Goal: Transaction & Acquisition: Purchase product/service

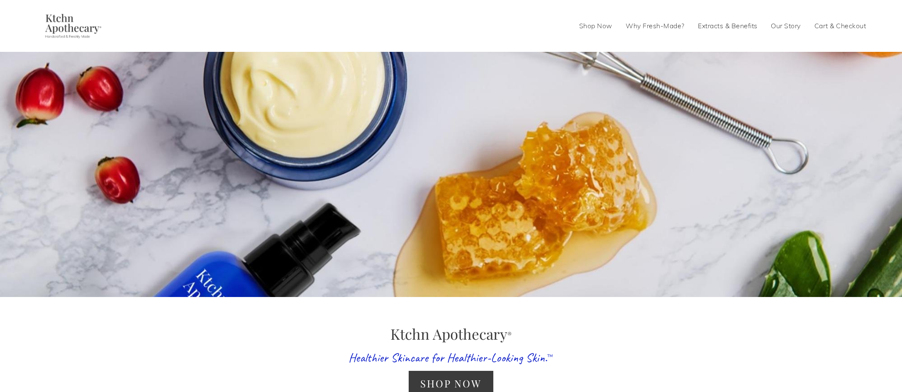
click at [590, 25] on link "Shop Now" at bounding box center [595, 26] width 33 height 13
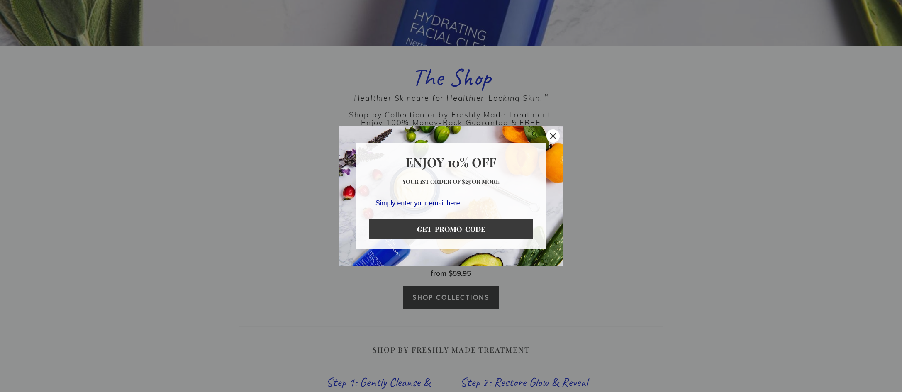
scroll to position [242, 0]
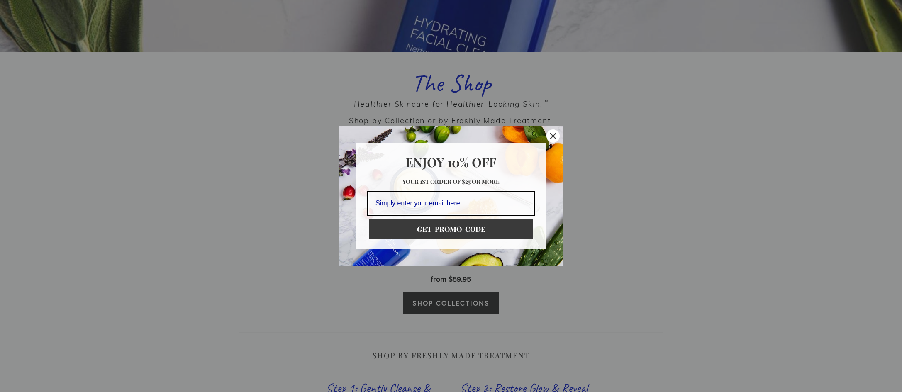
click at [375, 204] on input "Email field" at bounding box center [451, 204] width 164 height 22
type input "jobuybuy@icloud.com"
click at [433, 232] on button "GET PROMO CODE" at bounding box center [451, 229] width 164 height 19
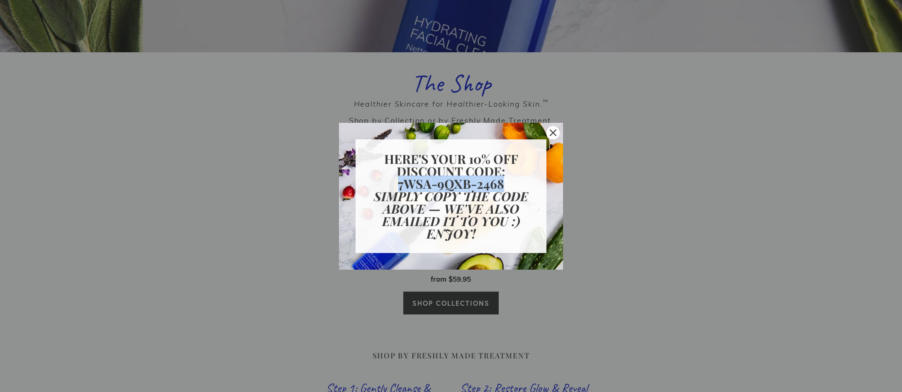
drag, startPoint x: 400, startPoint y: 185, endPoint x: 502, endPoint y: 185, distance: 102.5
click at [502, 185] on strong "7WSA-9QXB-2468" at bounding box center [451, 184] width 106 height 17
copy strong "7WSA-9QXB-2468"
click at [552, 132] on icon "close icon" at bounding box center [553, 132] width 7 height 7
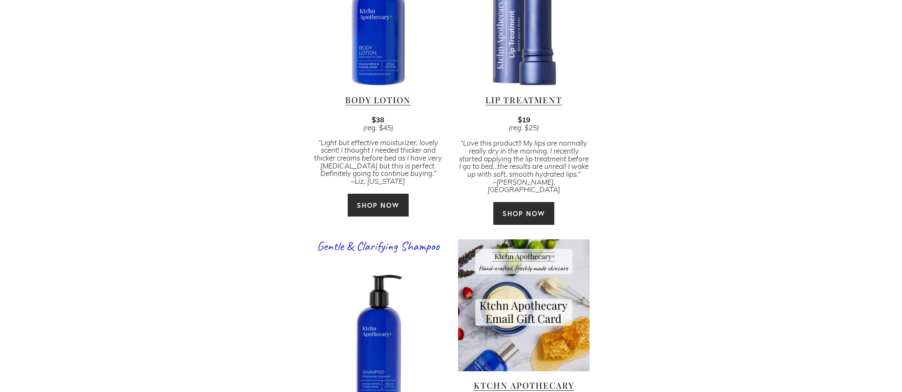
scroll to position [1646, 0]
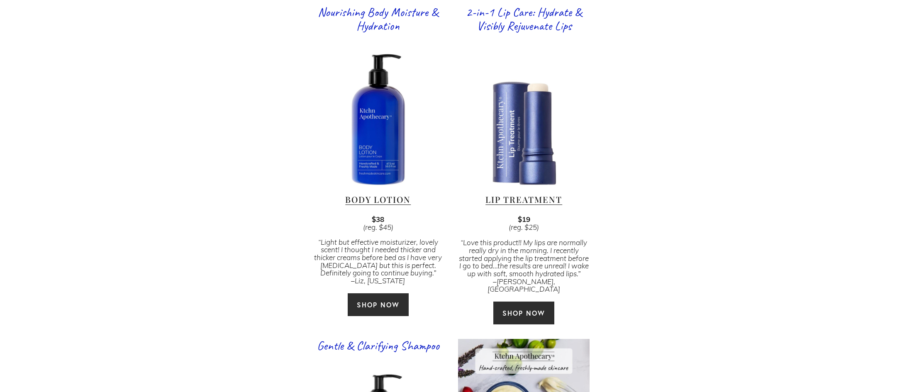
click at [520, 301] on link "SHOP NOW" at bounding box center [524, 313] width 62 height 24
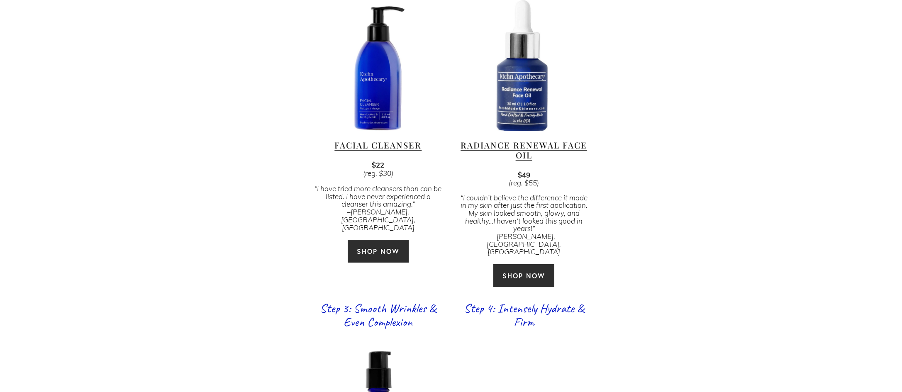
scroll to position [671, 0]
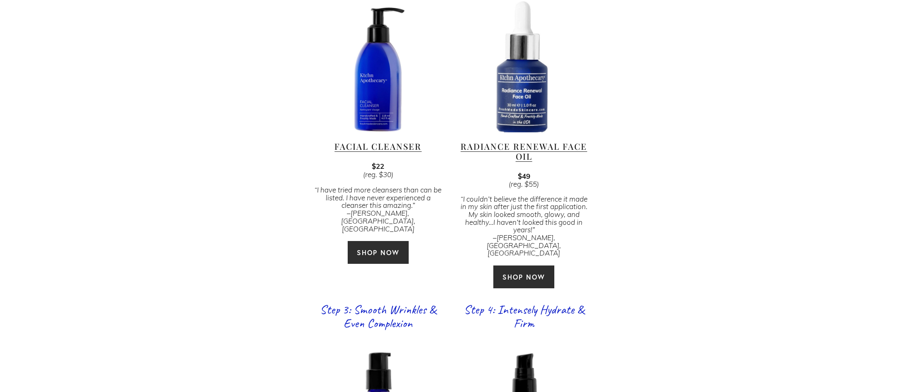
click at [365, 241] on link "SHOP NOW" at bounding box center [378, 253] width 62 height 24
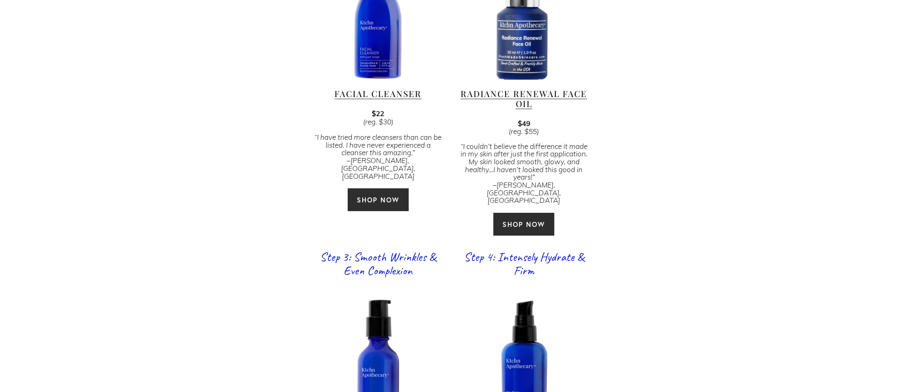
scroll to position [749, 0]
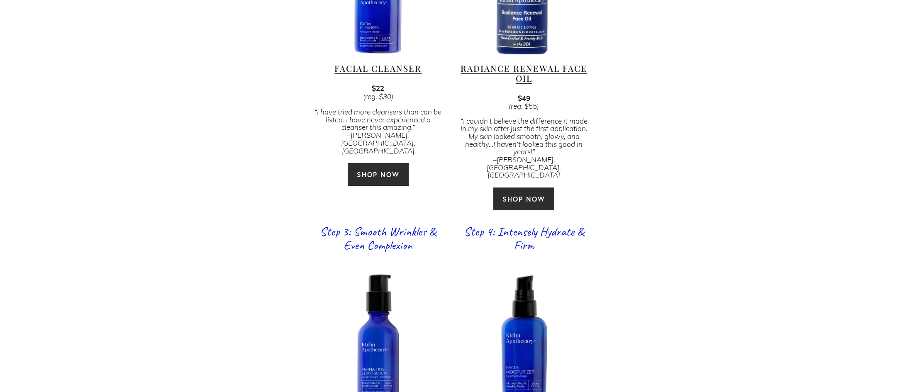
click at [527, 187] on link "SHOP NOW" at bounding box center [524, 199] width 62 height 24
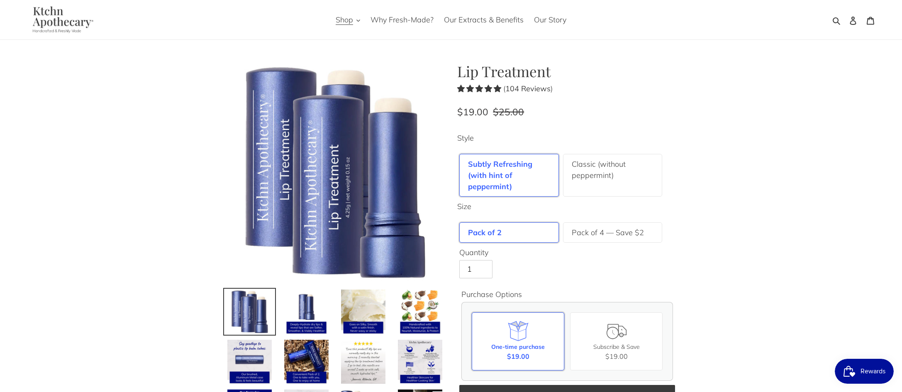
scroll to position [1, 0]
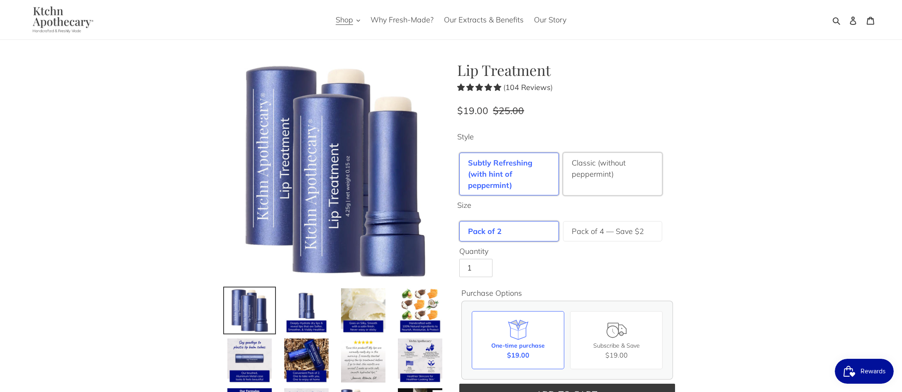
click at [596, 177] on label "Classic (without peppermint)" at bounding box center [613, 168] width 82 height 22
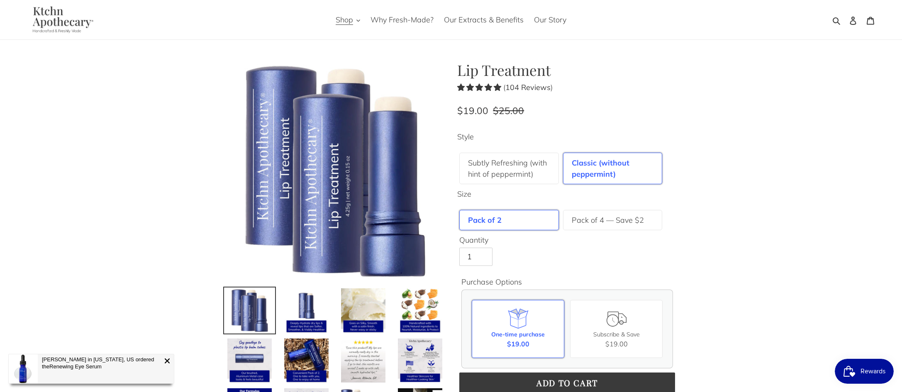
click at [523, 332] on div "One-time purchase" at bounding box center [518, 334] width 54 height 9
click at [0, 0] on input "One-time purchase $19.00" at bounding box center [0, 0] width 0 height 0
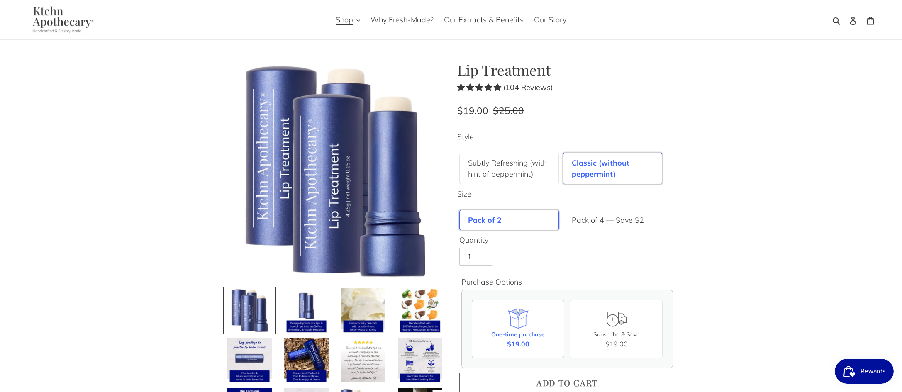
click at [525, 380] on button "Add to cart" at bounding box center [567, 383] width 216 height 21
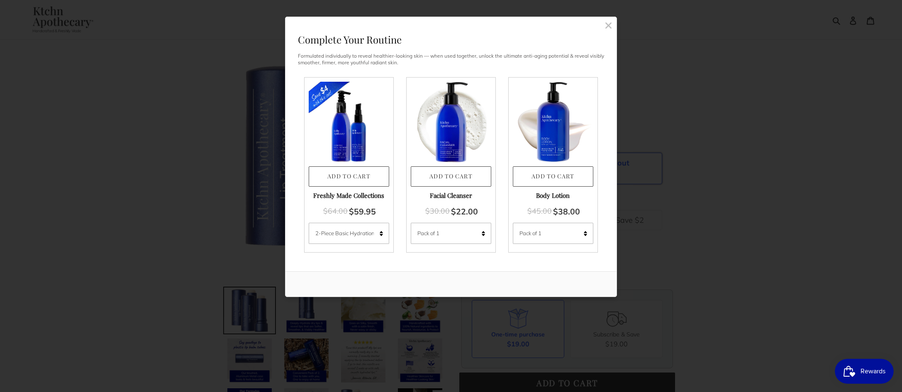
click at [608, 27] on rect at bounding box center [608, 25] width 7 height 7
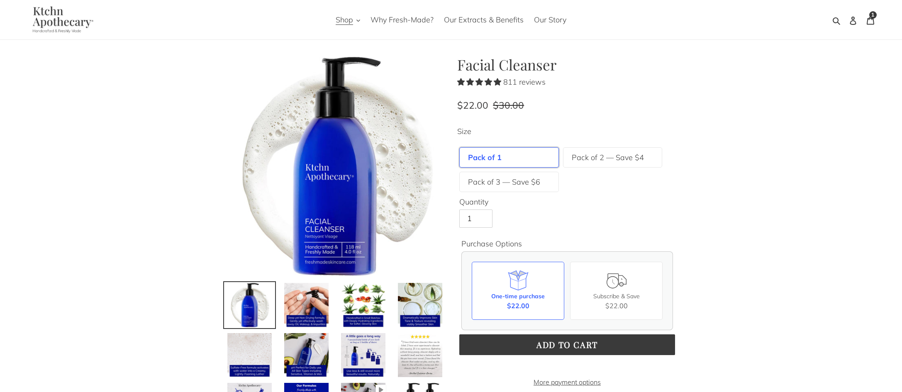
scroll to position [0, 0]
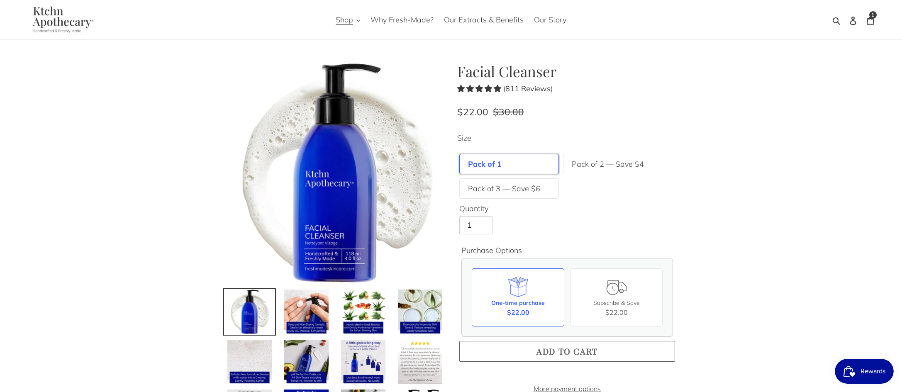
click at [546, 351] on span "Add to cart" at bounding box center [567, 351] width 61 height 11
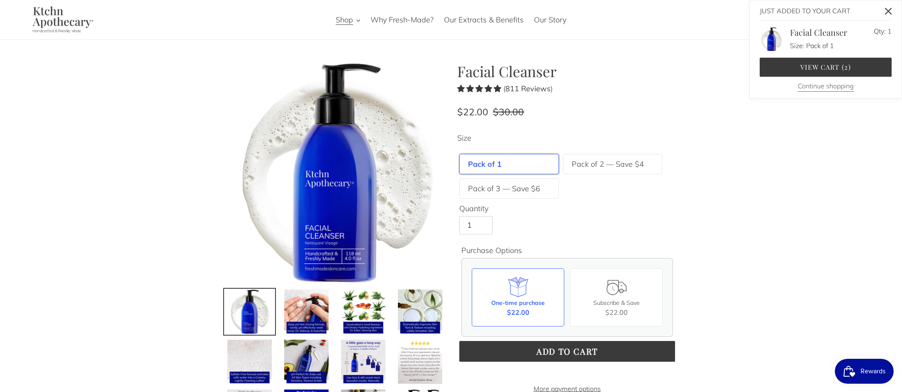
click at [840, 86] on button "Continue shopping" at bounding box center [826, 86] width 56 height 11
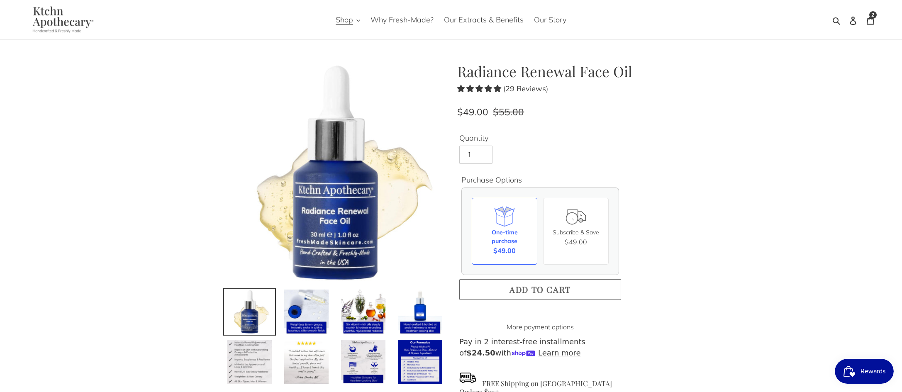
click at [540, 292] on span "Add to cart" at bounding box center [540, 289] width 61 height 11
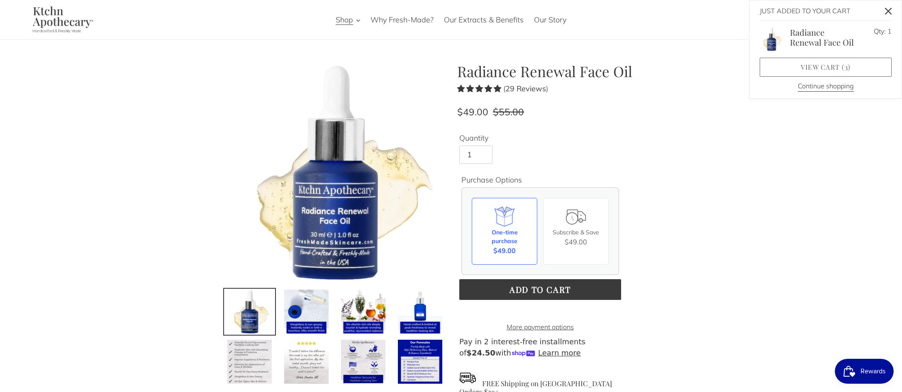
click at [840, 63] on link "View cart ( 3 )" at bounding box center [826, 67] width 132 height 19
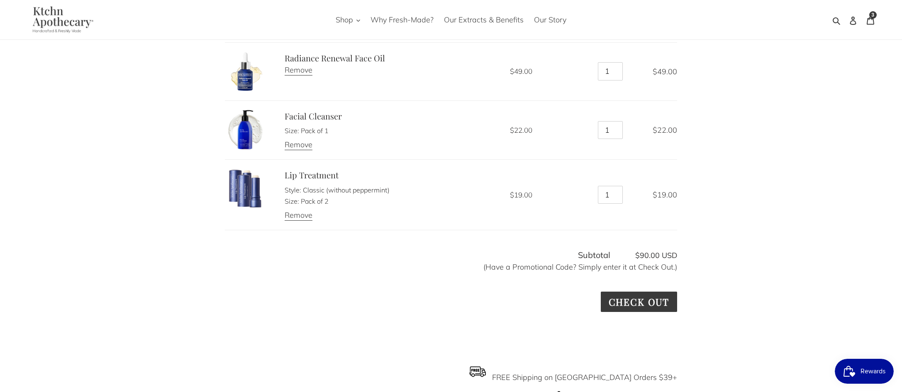
scroll to position [118, 0]
click at [656, 299] on input "Check out" at bounding box center [639, 301] width 76 height 20
